Goal: Find specific page/section: Find specific page/section

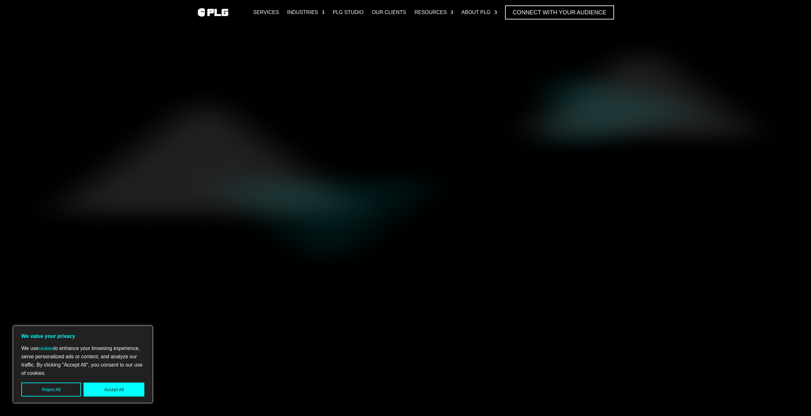
click at [114, 379] on div "We use cookies to enhance your browsing experience, serve personalized ads or c…" at bounding box center [82, 370] width 123 height 52
click at [117, 390] on button "Accept All" at bounding box center [114, 390] width 61 height 14
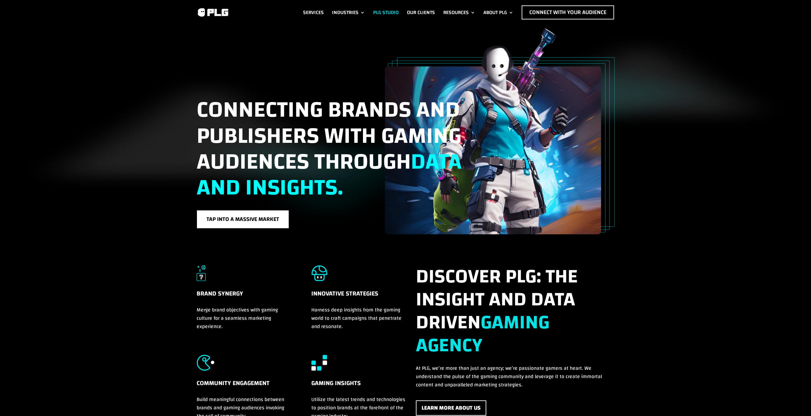
click at [379, 11] on link "PLG Studio" at bounding box center [386, 12] width 26 height 14
drag, startPoint x: 304, startPoint y: 215, endPoint x: 330, endPoint y: 225, distance: 27.8
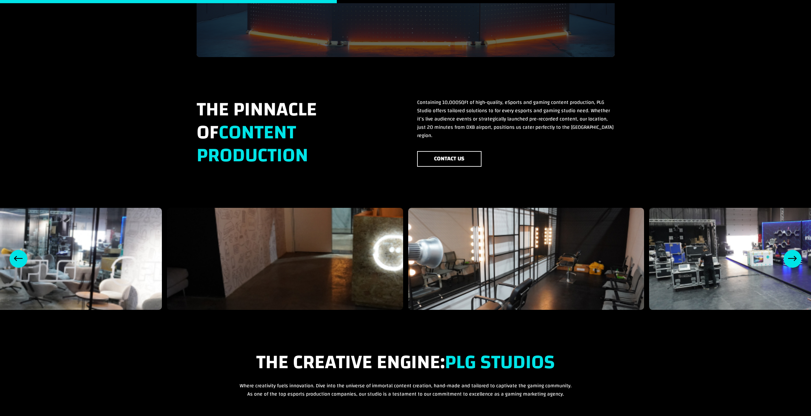
scroll to position [340, 0]
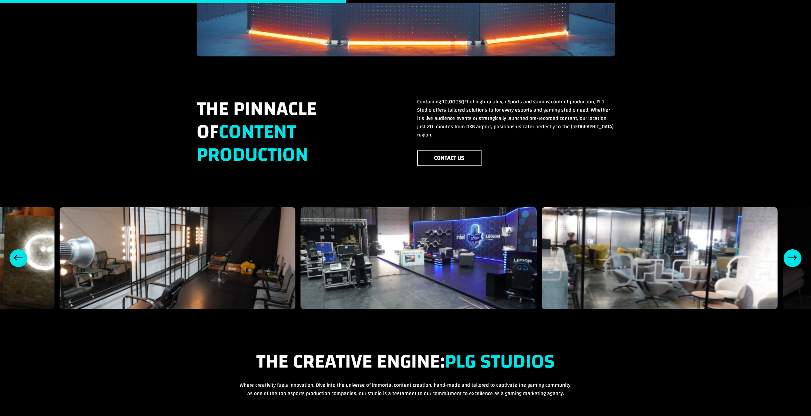
click at [244, 255] on div "4 / 8" at bounding box center [178, 258] width 236 height 102
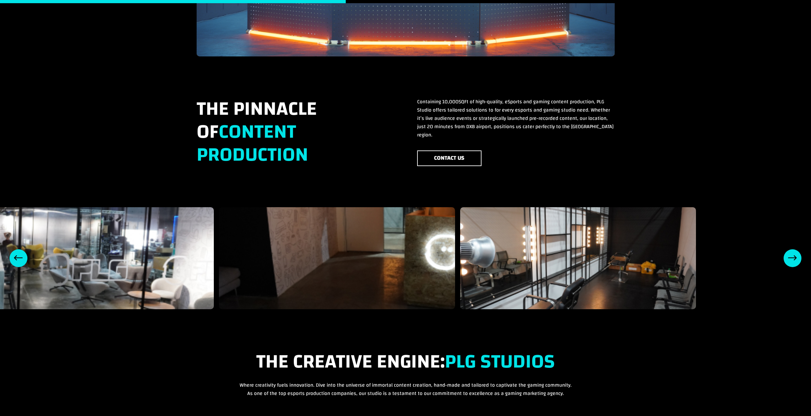
click at [54, 271] on div "6 / 8" at bounding box center [96, 258] width 236 height 102
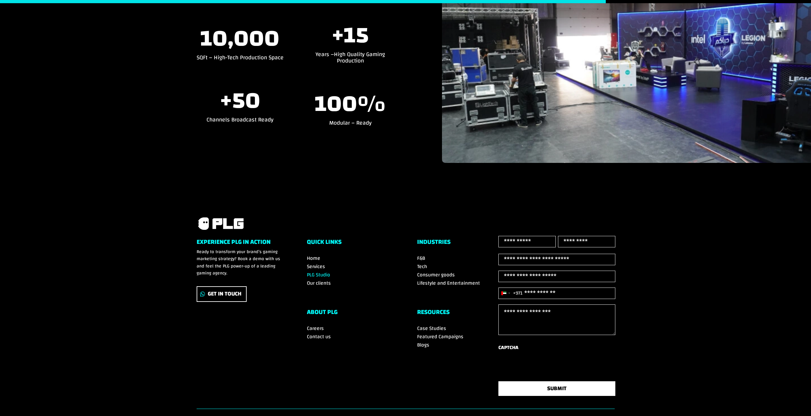
scroll to position [798, 0]
